Goal: Find contact information: Find contact information

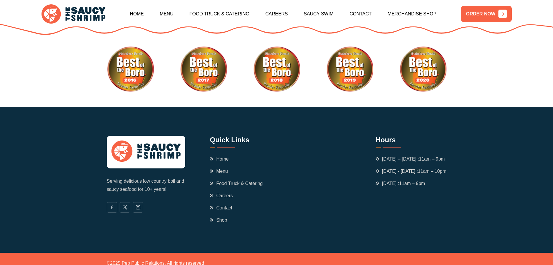
scroll to position [2039, 0]
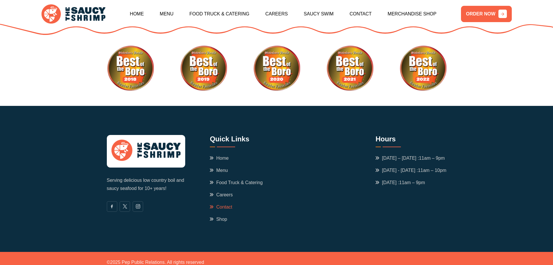
click at [224, 203] on link "Contact" at bounding box center [221, 206] width 22 height 7
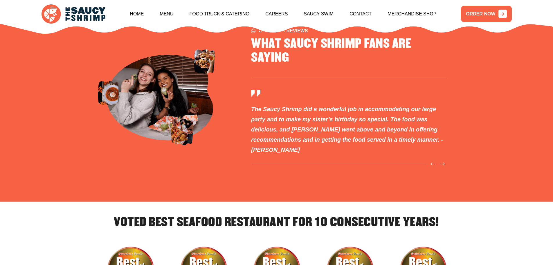
scroll to position [1836, 0]
